Goal: Task Accomplishment & Management: Use online tool/utility

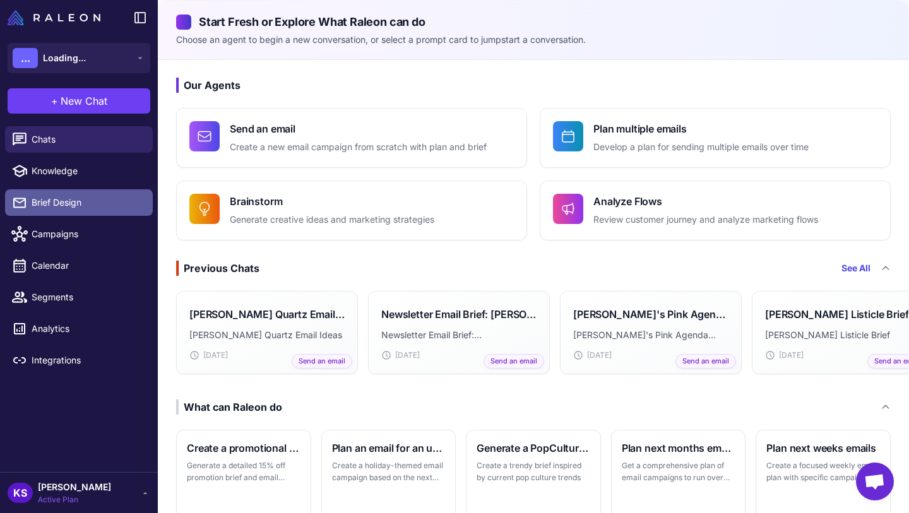
click at [99, 200] on span "Brief Design" at bounding box center [87, 203] width 111 height 14
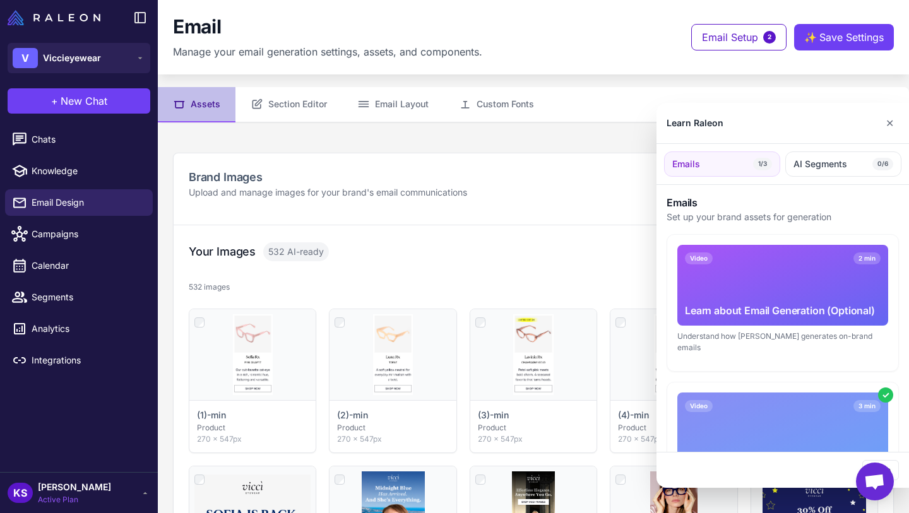
click at [603, 200] on div at bounding box center [454, 256] width 909 height 513
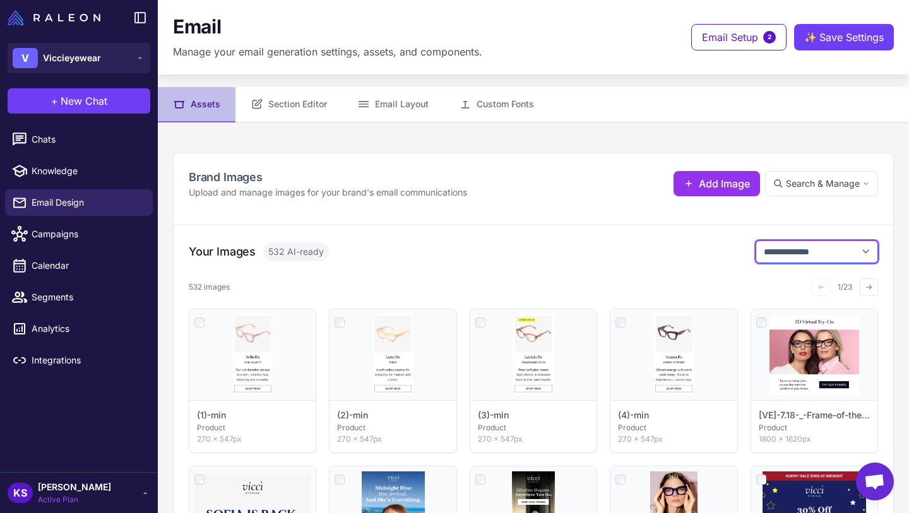
click at [791, 255] on select "**********" at bounding box center [817, 252] width 123 height 23
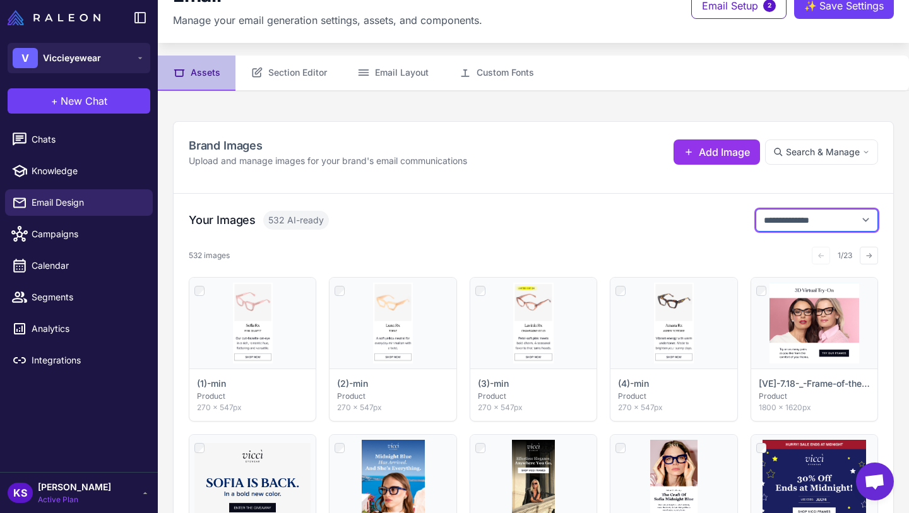
scroll to position [32, 0]
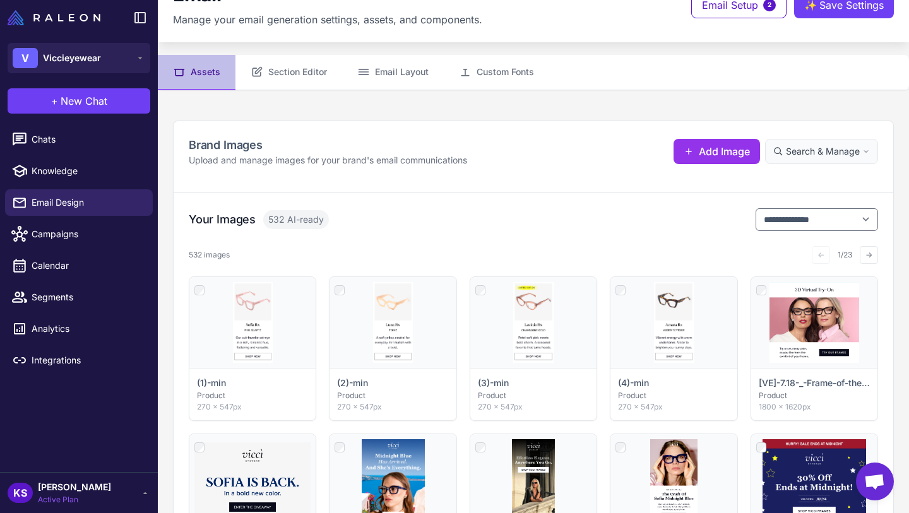
click at [824, 155] on span "Search & Manage" at bounding box center [823, 152] width 74 height 14
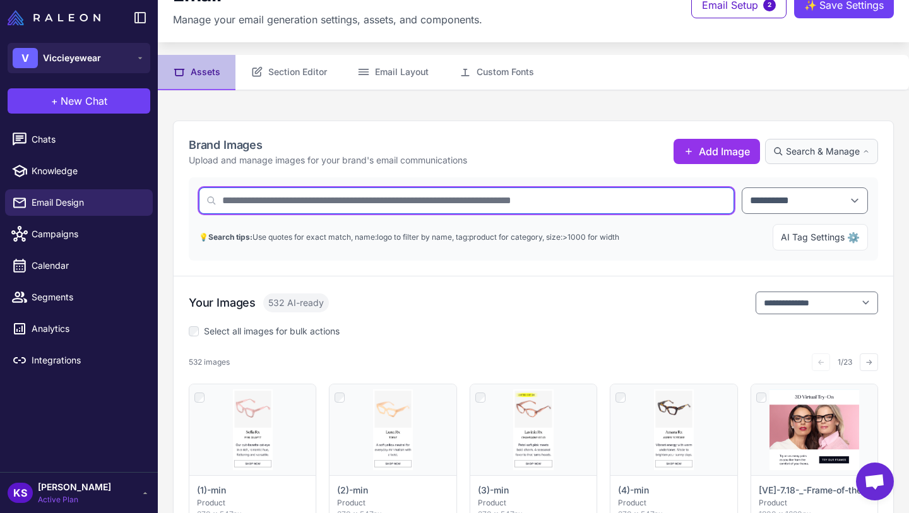
drag, startPoint x: 600, startPoint y: 198, endPoint x: 599, endPoint y: 220, distance: 22.1
click at [599, 215] on div "**********" at bounding box center [533, 218] width 689 height 83
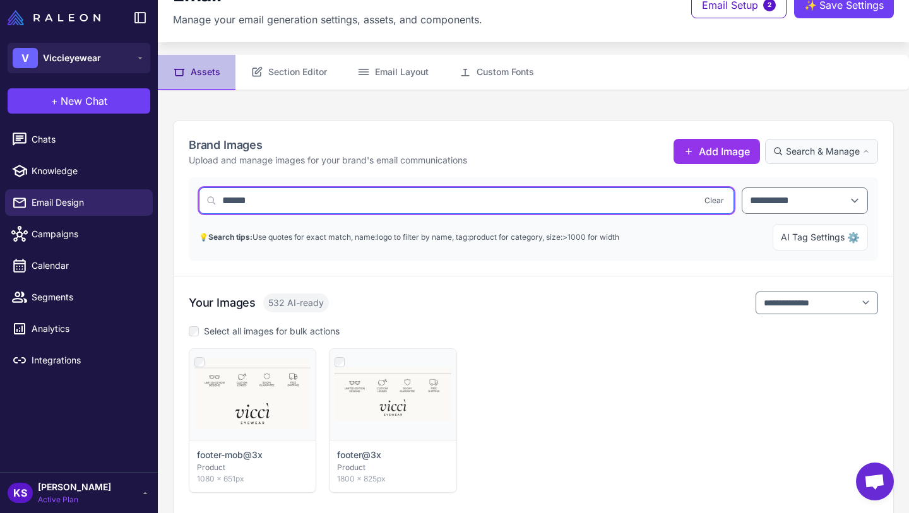
type input "******"
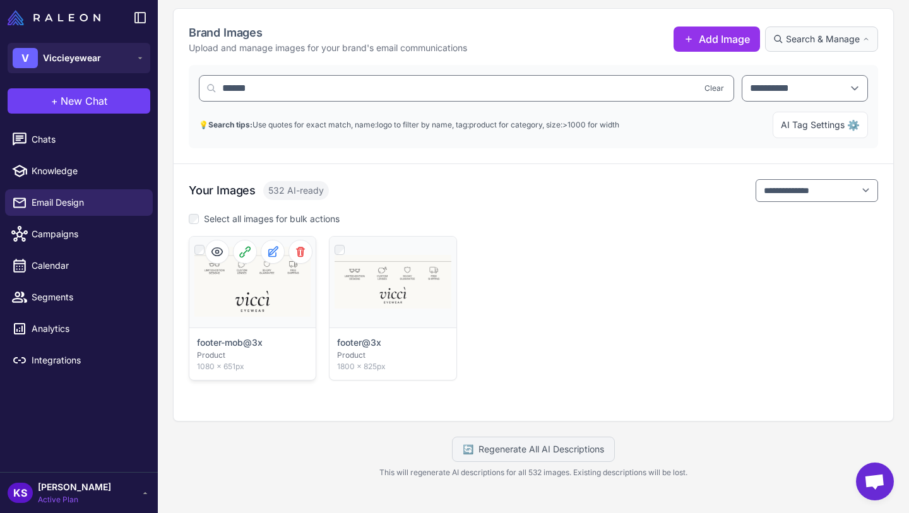
click at [248, 281] on div "Click to select" at bounding box center [252, 282] width 126 height 91
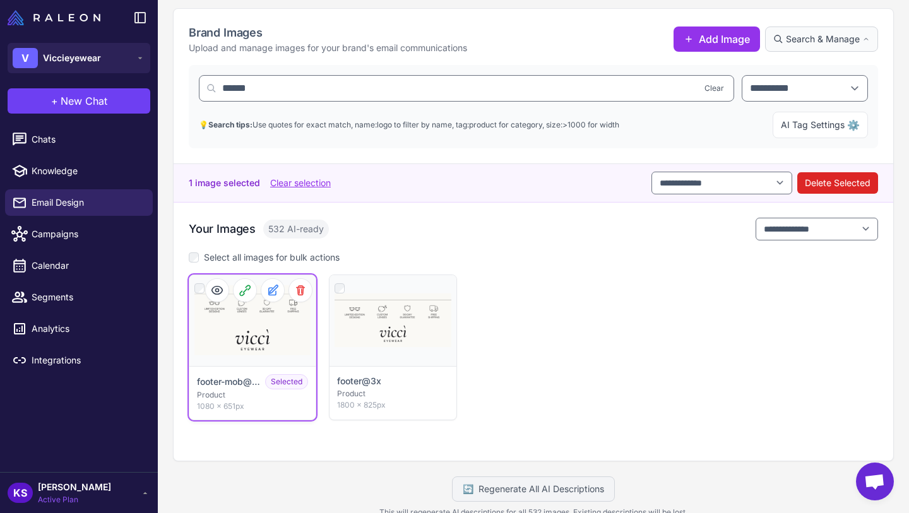
click at [269, 330] on div "Click to deselect" at bounding box center [252, 320] width 126 height 91
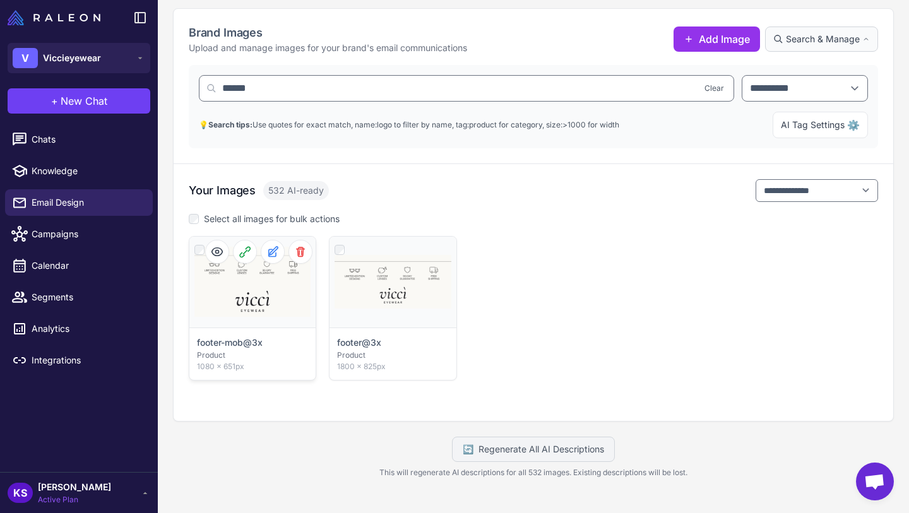
click at [264, 328] on div "footer-mob@3x Product 1080 × 651px" at bounding box center [252, 354] width 126 height 52
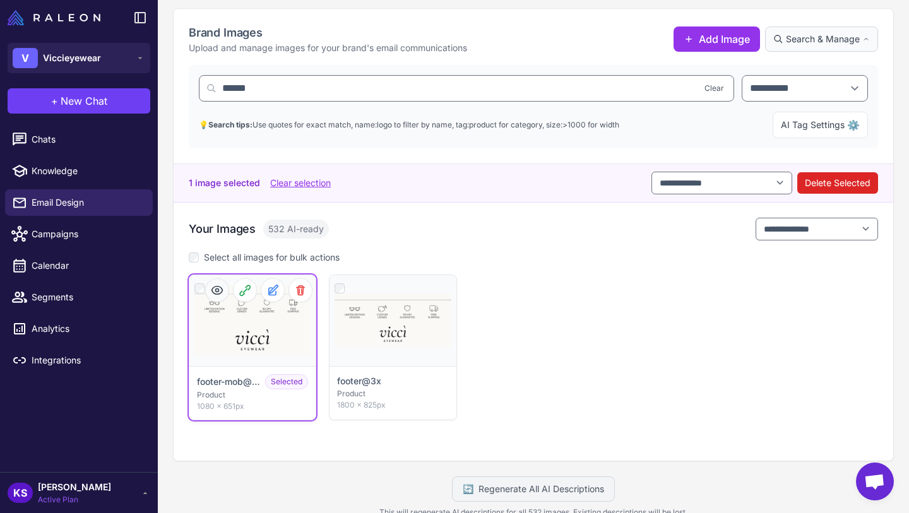
click at [218, 287] on icon at bounding box center [217, 290] width 13 height 13
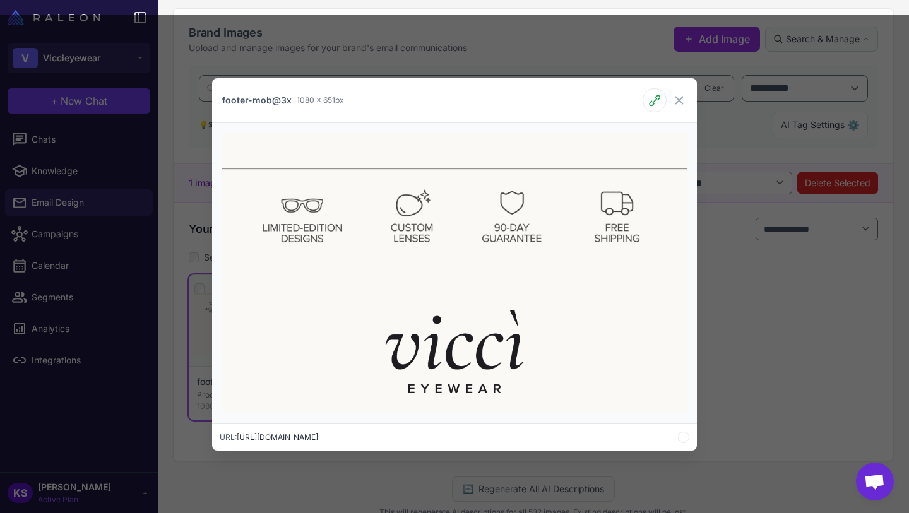
click at [752, 276] on div "footer-mob@3x 1080 × 651px URL: [URL][DOMAIN_NAME]" at bounding box center [454, 264] width 909 height 498
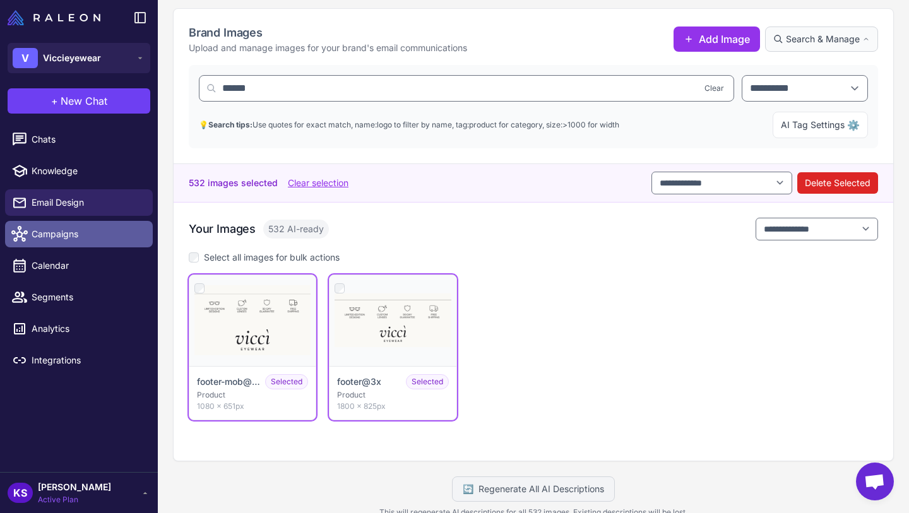
click at [73, 237] on span "Campaigns" at bounding box center [87, 234] width 111 height 14
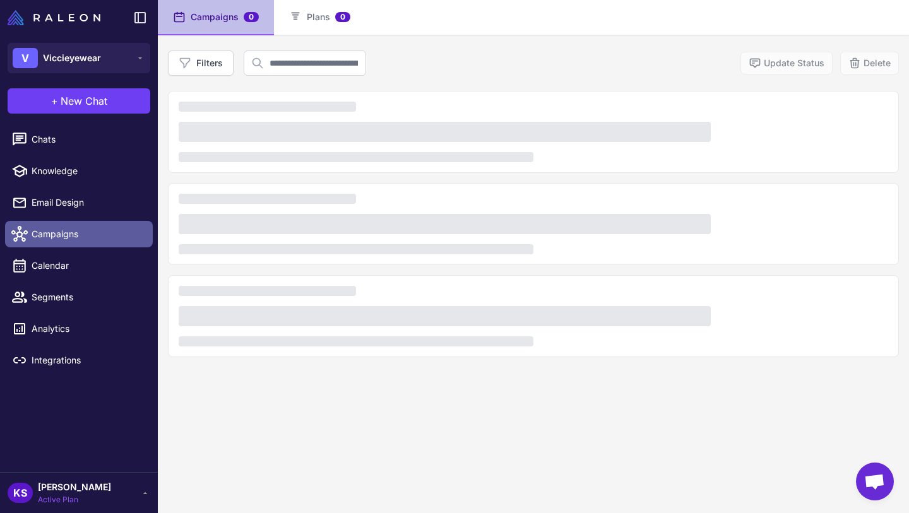
scroll to position [86, 0]
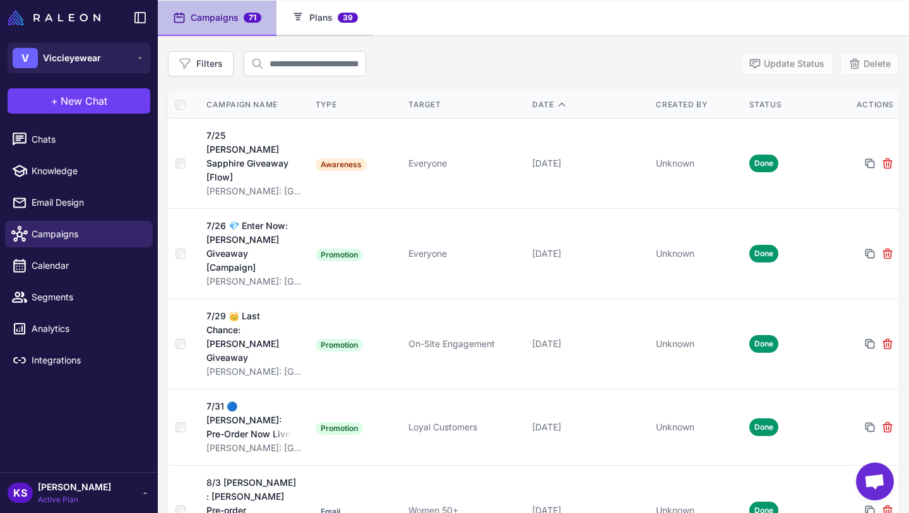
click at [307, 20] on button "Plans 39" at bounding box center [324, 18] width 97 height 35
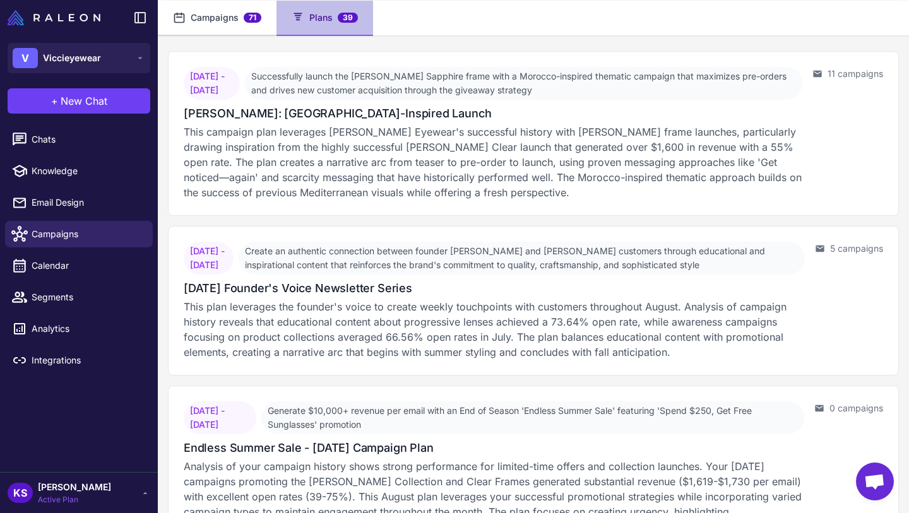
click at [239, 15] on button "Campaigns 71" at bounding box center [217, 18] width 119 height 35
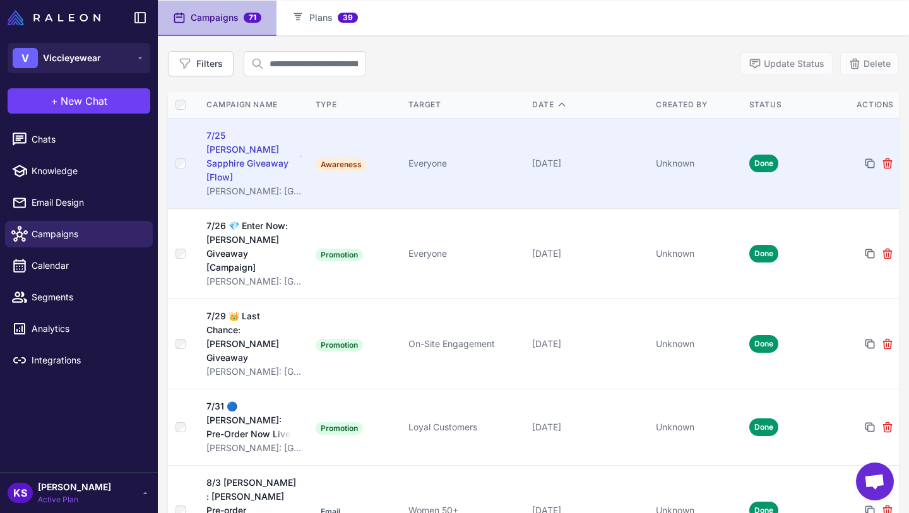
click at [265, 154] on div "7/25 [PERSON_NAME] Sapphire Giveaway [Flow]" at bounding box center [251, 157] width 90 height 56
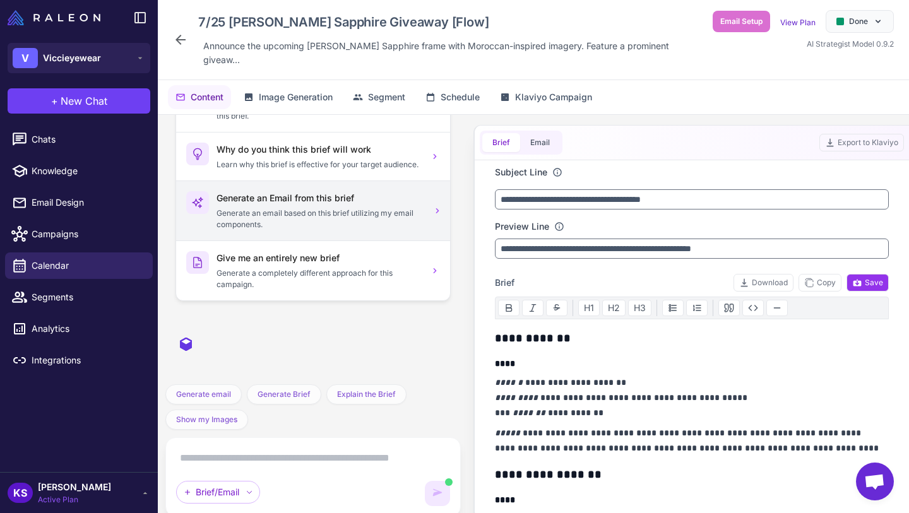
scroll to position [845, 0]
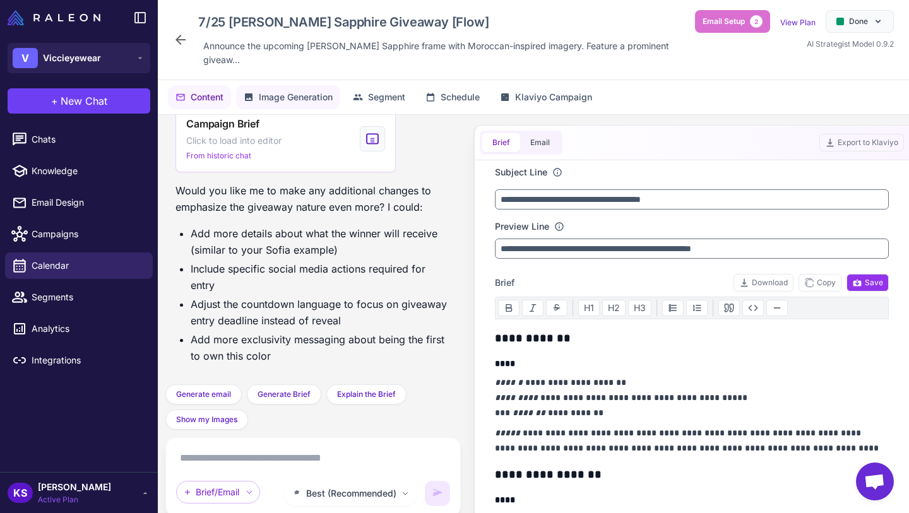
click at [309, 90] on span "Image Generation" at bounding box center [296, 97] width 74 height 14
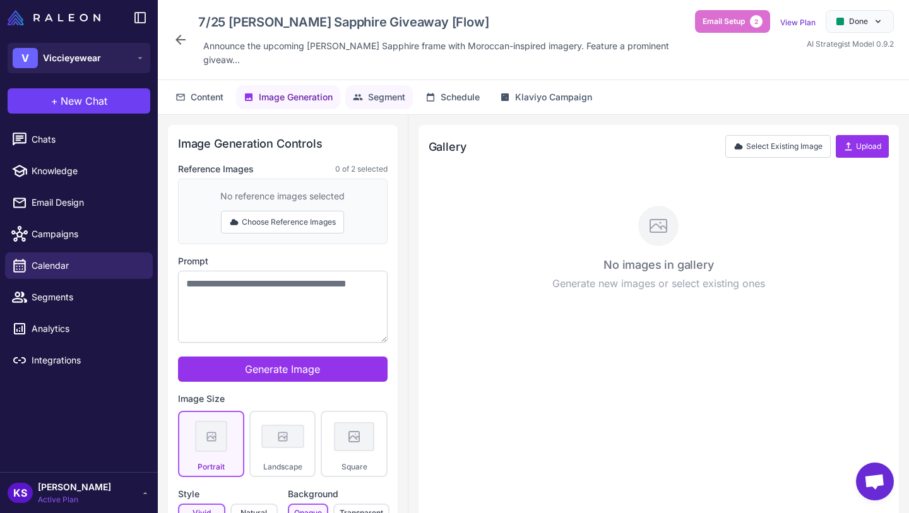
click at [396, 85] on button "Segment" at bounding box center [379, 97] width 68 height 24
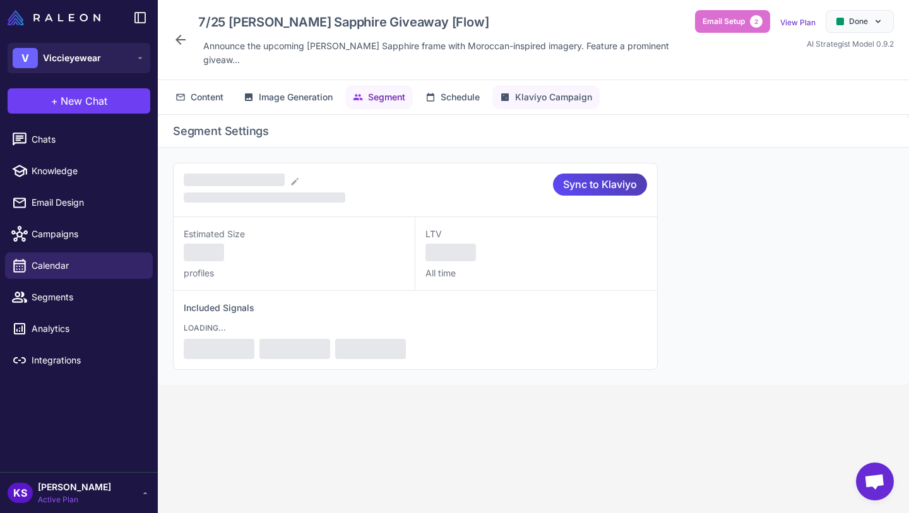
click at [517, 85] on button "Klaviyo Campaign" at bounding box center [545, 97] width 107 height 24
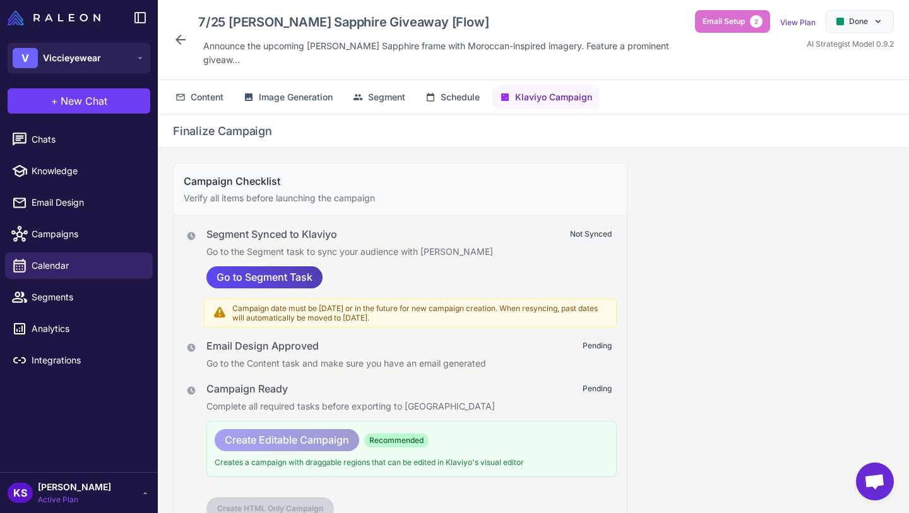
click at [174, 38] on icon at bounding box center [180, 39] width 15 height 15
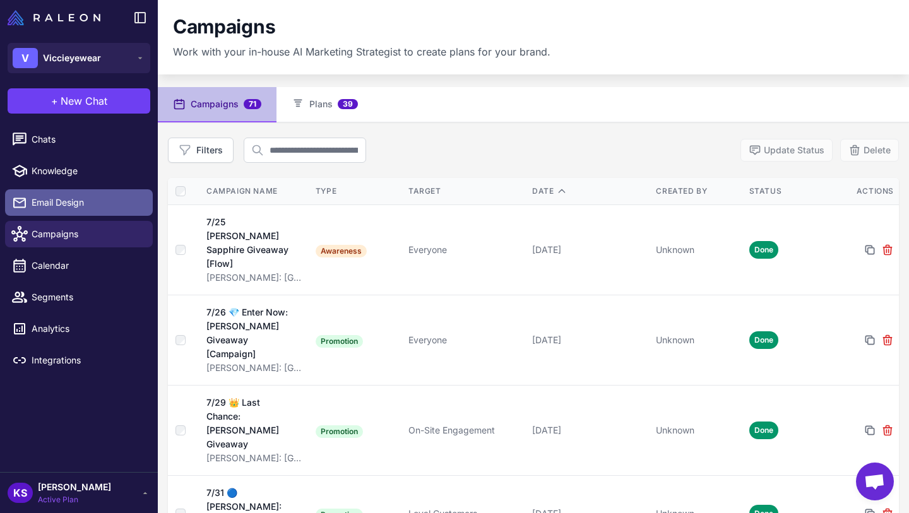
click at [90, 194] on link "Email Design" at bounding box center [79, 202] width 148 height 27
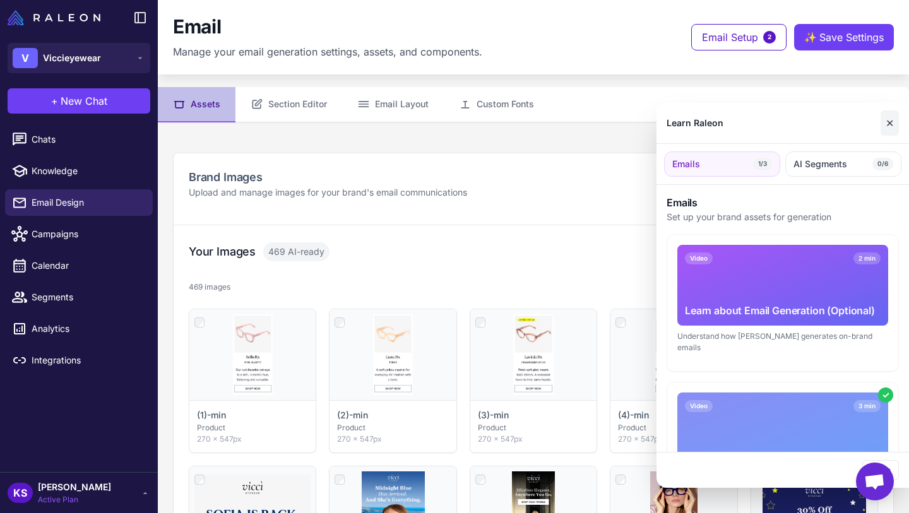
click at [894, 121] on button "✕" at bounding box center [890, 122] width 18 height 25
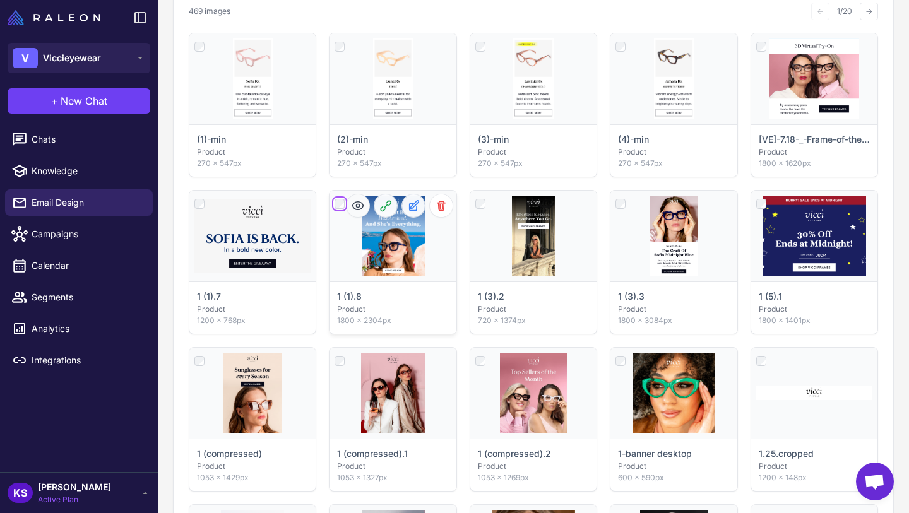
scroll to position [314, 0]
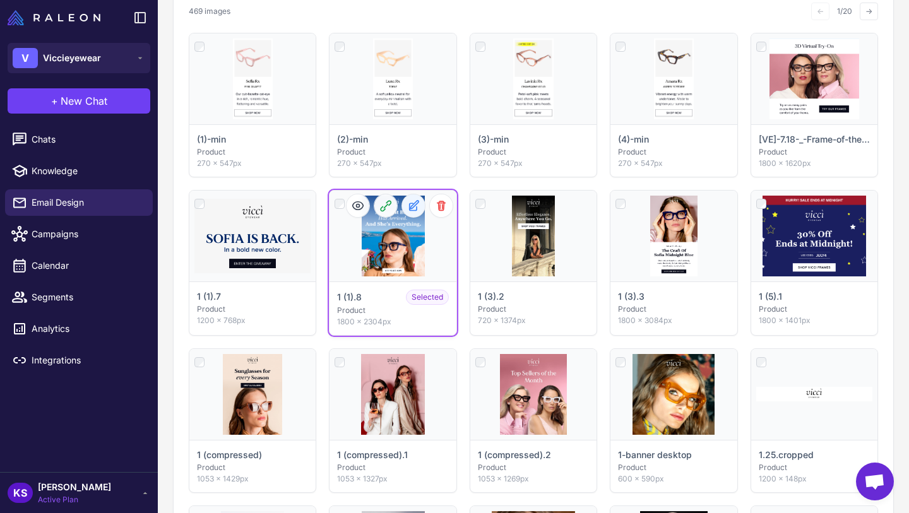
click at [412, 205] on icon at bounding box center [414, 204] width 8 height 8
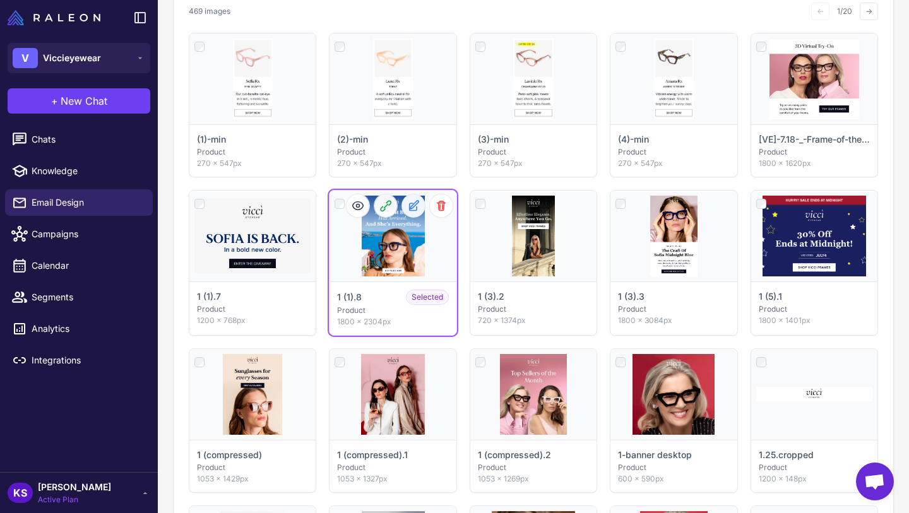
select select "*******"
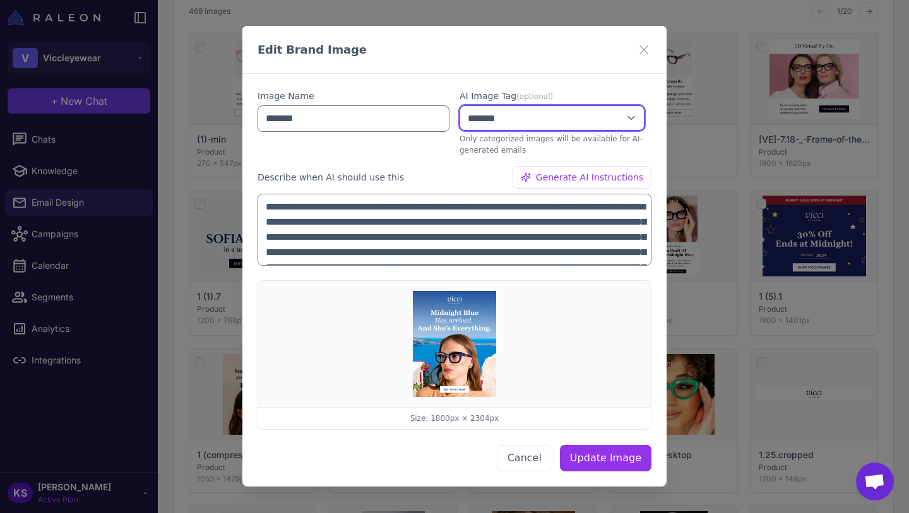
click at [502, 126] on select "**********" at bounding box center [552, 117] width 185 height 25
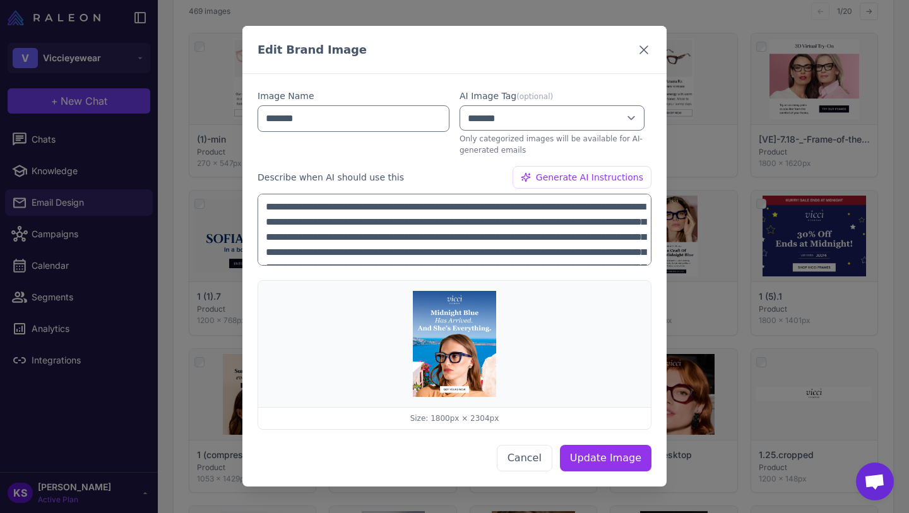
click at [638, 45] on icon at bounding box center [643, 49] width 15 height 15
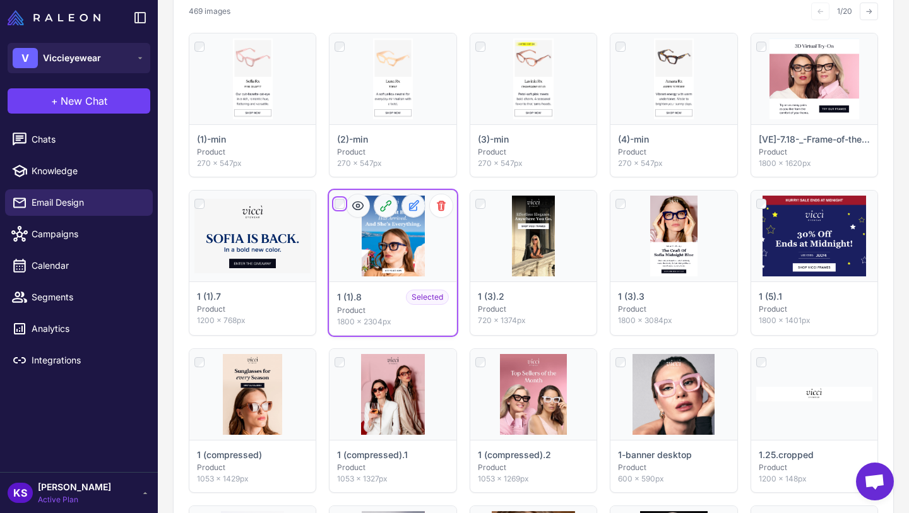
scroll to position [276, 0]
